Goal: Go to known website

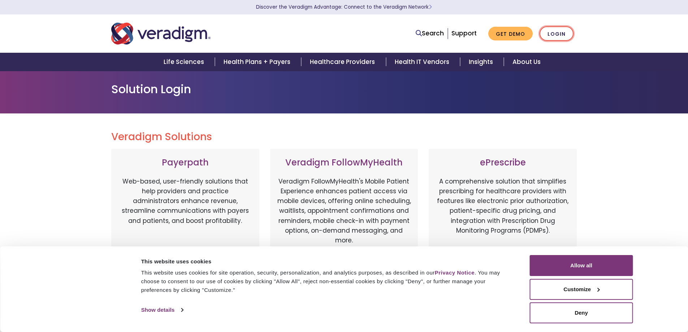
click at [549, 30] on link "Login" at bounding box center [556, 33] width 34 height 15
click at [562, 30] on link "Login" at bounding box center [556, 33] width 34 height 15
click at [569, 265] on button "Allow all" at bounding box center [580, 265] width 103 height 21
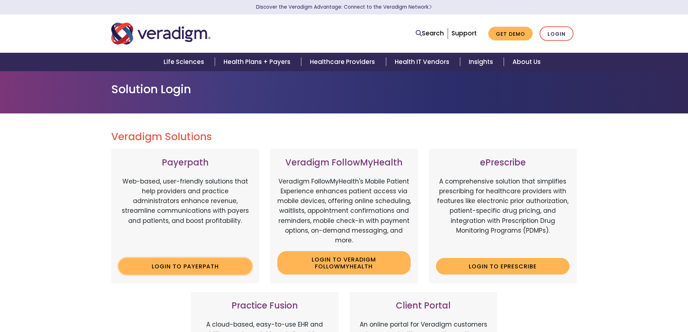
click at [178, 267] on link "Login to Payerpath" at bounding box center [185, 266] width 134 height 17
